Goal: Find contact information: Find contact information

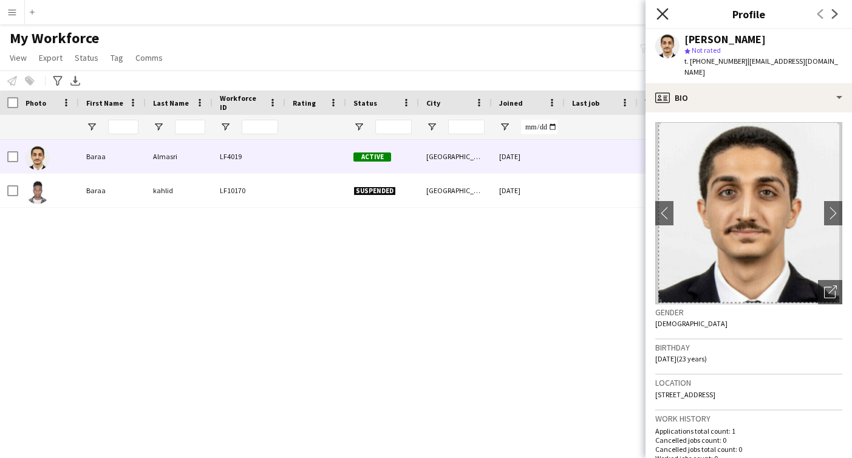
click at [664, 14] on icon "Close pop-in" at bounding box center [663, 14] width 12 height 12
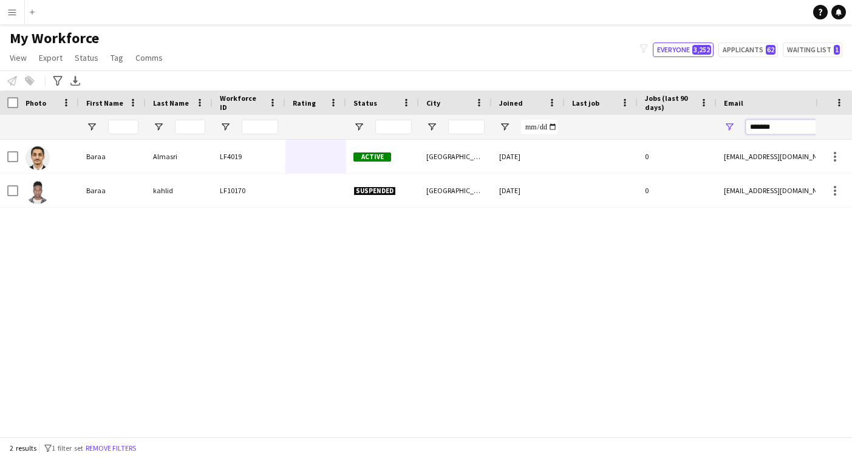
drag, startPoint x: 774, startPoint y: 129, endPoint x: 707, endPoint y: 129, distance: 67.4
click at [707, 129] on div at bounding box center [658, 127] width 1317 height 24
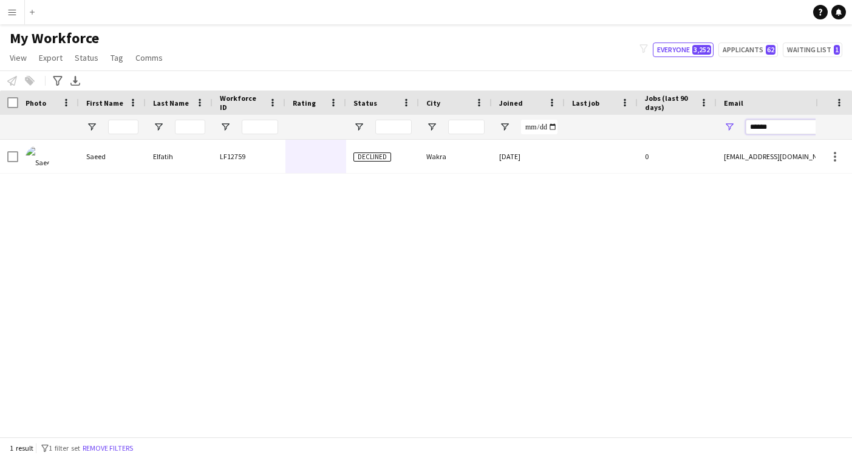
type input "******"
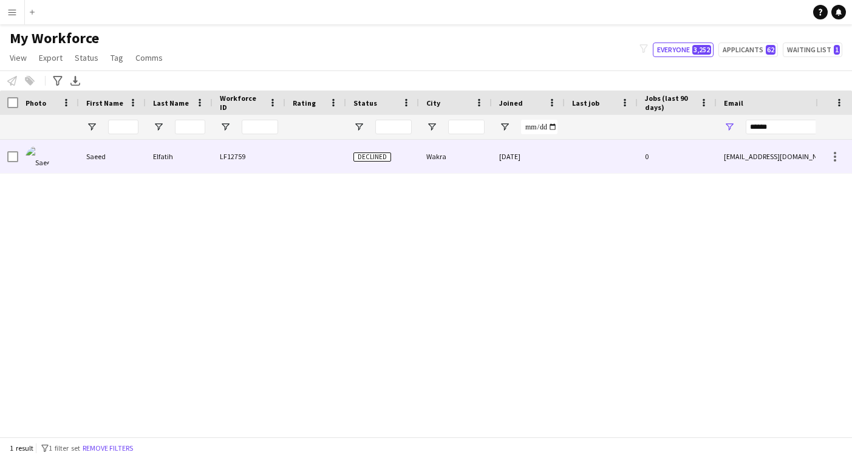
click at [714, 154] on div "0" at bounding box center [677, 156] width 79 height 33
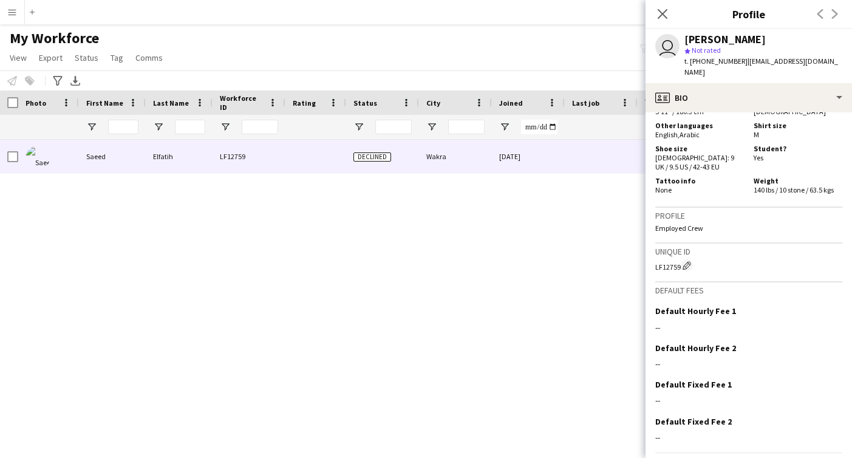
scroll to position [727, 0]
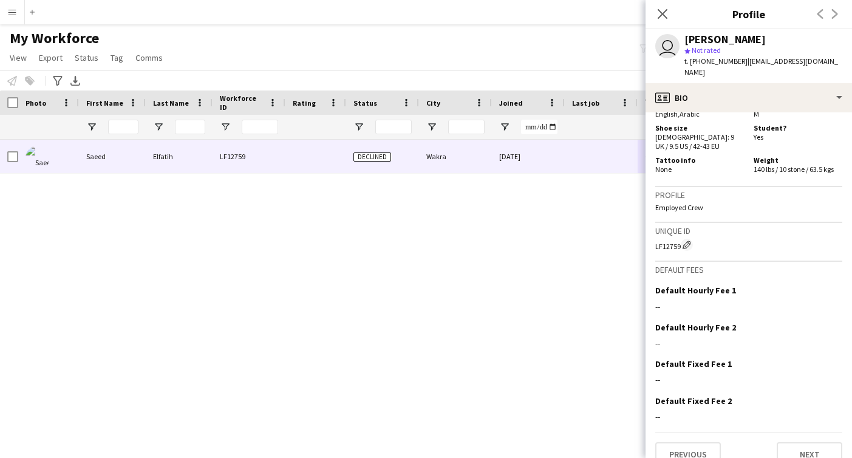
drag, startPoint x: 654, startPoint y: 238, endPoint x: 680, endPoint y: 238, distance: 26.7
click at [680, 238] on app-crew-profile-bio "chevron-left chevron-right Open photos pop-in Gender Male Birthday 25-08-2007 (…" at bounding box center [749, 285] width 207 height 346
copy div "LF12759"
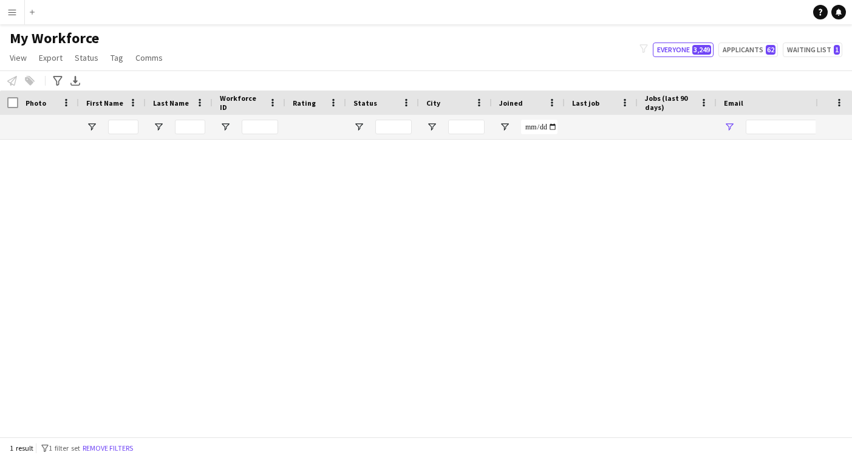
type input "******"
drag, startPoint x: 783, startPoint y: 128, endPoint x: 679, endPoint y: 111, distance: 105.3
click at [679, 111] on div "Workforce Details Photo First Name" at bounding box center [658, 115] width 1317 height 49
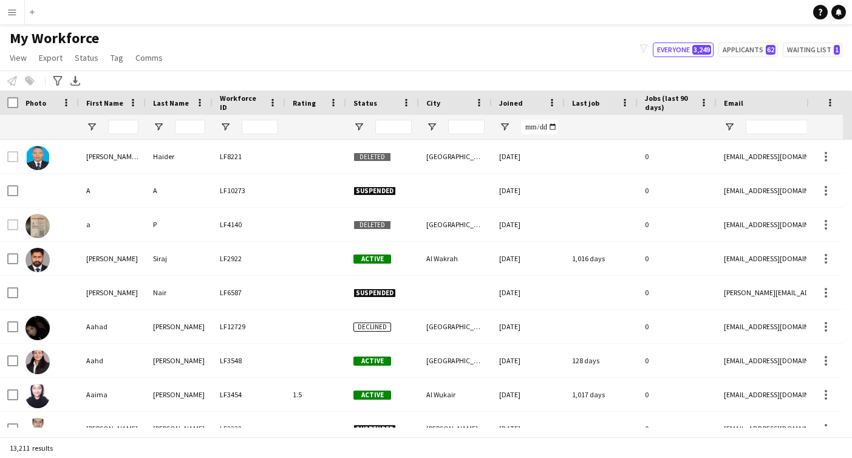
click at [144, 126] on div at bounding box center [112, 127] width 67 height 24
click at [123, 126] on input "First Name Filter Input" at bounding box center [123, 127] width 30 height 15
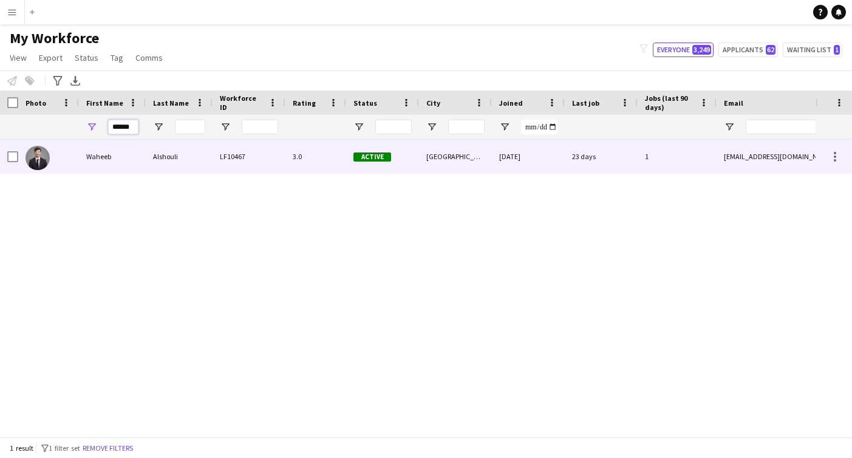
type input "******"
click at [126, 166] on div "Waheeb" at bounding box center [112, 156] width 67 height 33
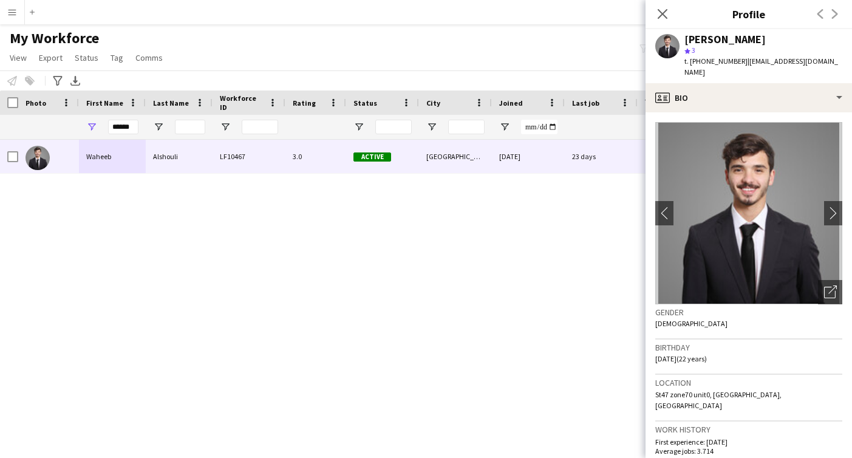
drag, startPoint x: 689, startPoint y: 35, endPoint x: 772, endPoint y: 43, distance: 83.0
click at [772, 43] on div "[PERSON_NAME] star 3 t. [PHONE_NUMBER] | [EMAIL_ADDRESS][DOMAIN_NAME]" at bounding box center [749, 56] width 207 height 54
copy div "[PERSON_NAME]"
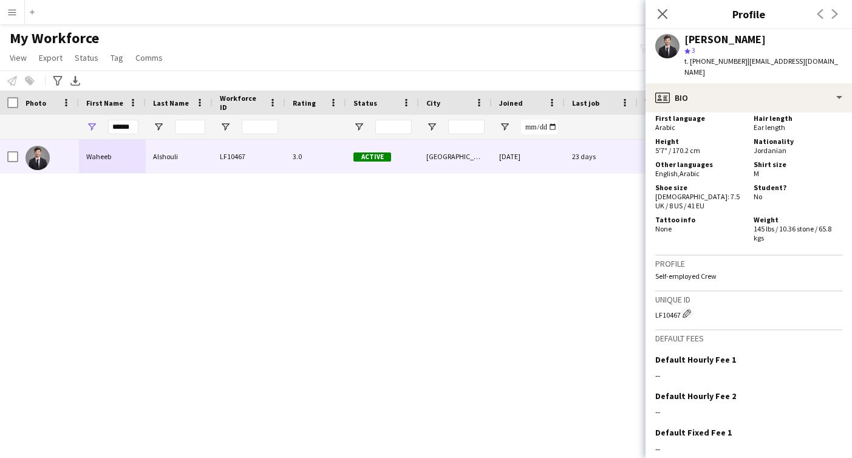
scroll to position [1850, 0]
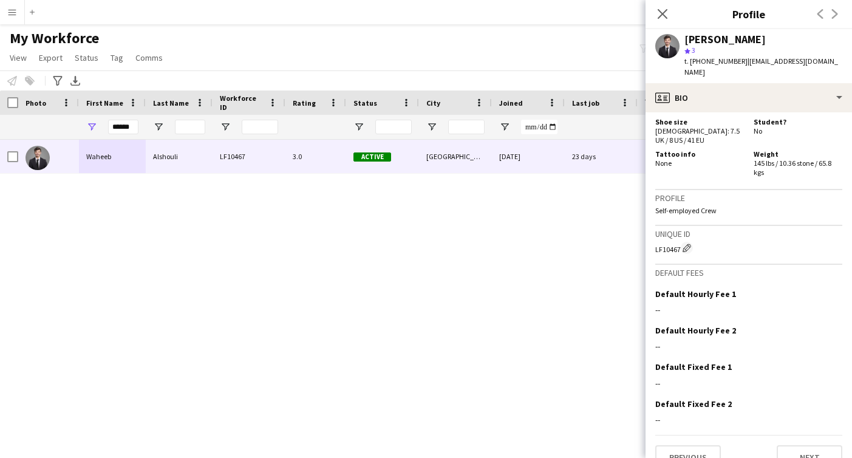
click at [655, 231] on app-crew-profile-bio "chevron-left chevron-right Open photos pop-in Gender [DEMOGRAPHIC_DATA] Birthda…" at bounding box center [749, 285] width 207 height 346
copy div "LF10467"
drag, startPoint x: 739, startPoint y: 63, endPoint x: 819, endPoint y: 67, distance: 80.3
click at [819, 67] on div "[PERSON_NAME] star 3 t. [PHONE_NUMBER] | [EMAIL_ADDRESS][DOMAIN_NAME]" at bounding box center [749, 56] width 207 height 54
copy span "[EMAIL_ADDRESS][DOMAIN_NAME]"
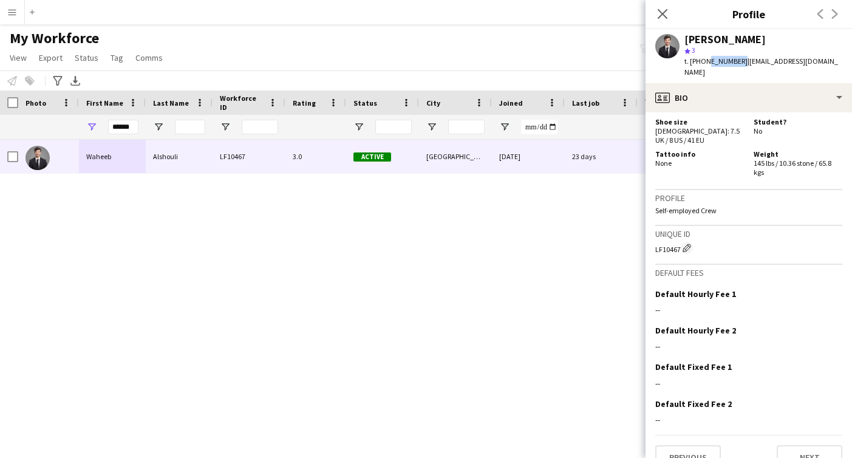
drag, startPoint x: 706, startPoint y: 61, endPoint x: 735, endPoint y: 64, distance: 28.8
click at [735, 64] on span "t. [PHONE_NUMBER]" at bounding box center [716, 61] width 63 height 9
copy span "74094054"
